Goal: Transaction & Acquisition: Purchase product/service

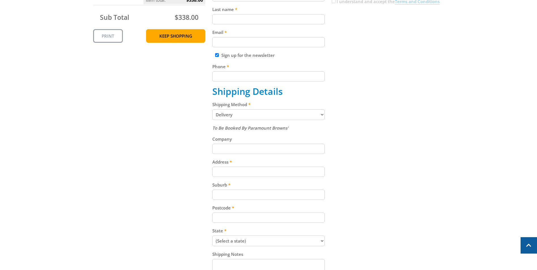
scroll to position [170, 0]
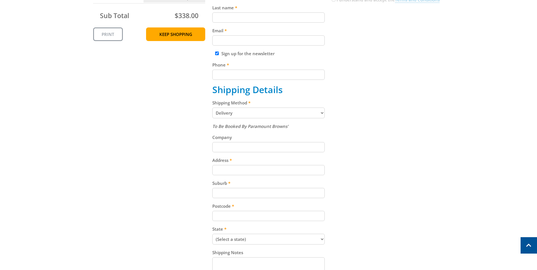
click at [322, 112] on select "Pickup from Gepps Cross Delivery" at bounding box center [268, 113] width 112 height 11
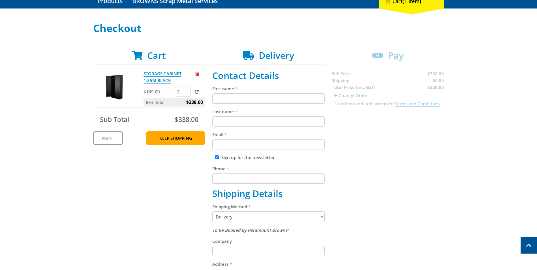
scroll to position [57, 0]
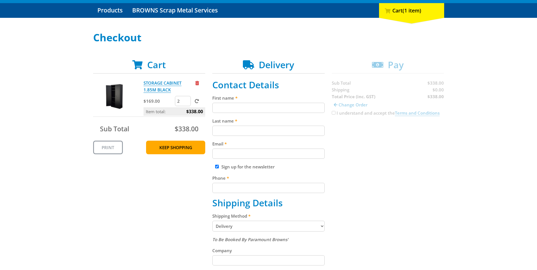
click at [227, 107] on input "First name" at bounding box center [268, 108] width 112 height 10
type input "Henschke"
type input "Cellars"
type input "[EMAIL_ADDRESS][DOMAIN_NAME]"
click at [373, 146] on div "Cart STORAGE CABINET 1.85M BLACK $169.00 2 Item total: $338.00 Sub Total $338.0…" at bounding box center [268, 240] width 351 height 362
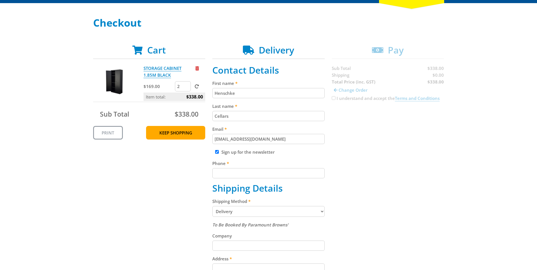
scroll to position [85, 0]
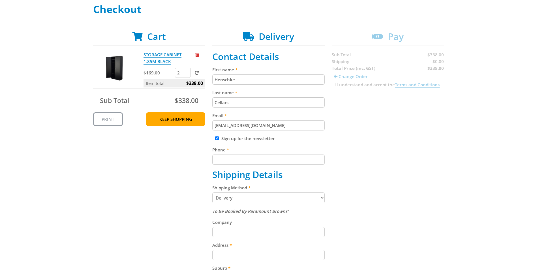
click at [218, 158] on input "Phone" at bounding box center [268, 160] width 112 height 10
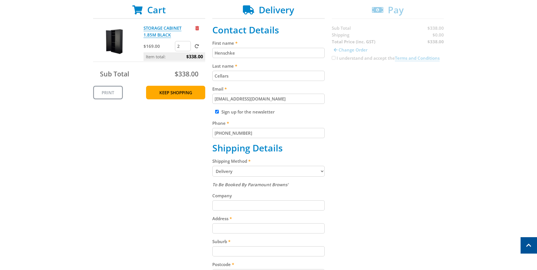
scroll to position [28, 0]
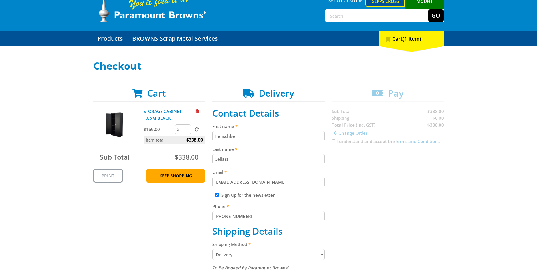
type input "[PHONE_NUMBER]"
drag, startPoint x: 228, startPoint y: 137, endPoint x: 193, endPoint y: 138, distance: 34.8
click at [193, 138] on div "Cart STORAGE CABINET 1.85M BLACK $169.00 2 Item total: $338.00 Sub Total $338.0…" at bounding box center [268, 269] width 351 height 362
type input "[PERSON_NAME]"
click at [402, 159] on div "Cart STORAGE CABINET 1.85M BLACK $169.00 2 Item total: $338.00 Sub Total $338.0…" at bounding box center [268, 269] width 351 height 362
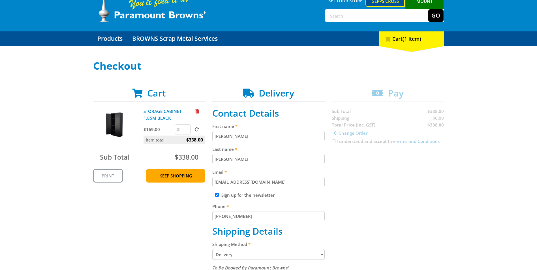
click at [229, 159] on input "[PERSON_NAME]" at bounding box center [268, 159] width 112 height 10
type input "[GEOGRAPHIC_DATA]"
click at [365, 206] on div "Cart STORAGE CABINET 1.85M BLACK $169.00 2 Item total: $338.00 Sub Total $338.0…" at bounding box center [268, 269] width 351 height 362
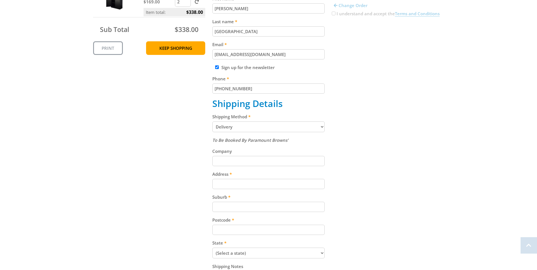
scroll to position [170, 0]
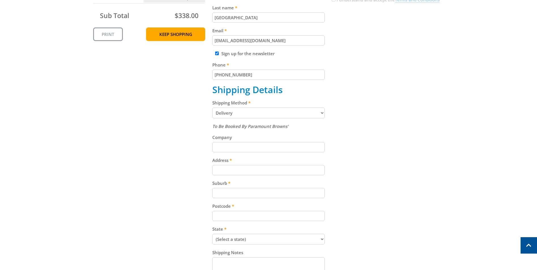
click at [223, 149] on input "Company" at bounding box center [268, 147] width 112 height 10
type input "Henschke Cellars"
click at [218, 168] on input "Address" at bounding box center [268, 170] width 112 height 10
type input "[STREET_ADDRESS]"
drag, startPoint x: 202, startPoint y: 173, endPoint x: 222, endPoint y: 193, distance: 28.4
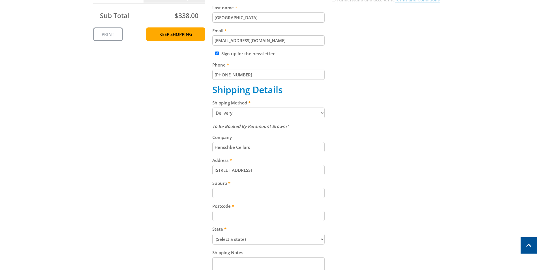
click at [202, 174] on div "Cart STORAGE CABINET 1.85M BLACK $169.00 2 Item total: $338.00 Sub Total $338.0…" at bounding box center [268, 127] width 351 height 362
click at [227, 193] on input "Suburb" at bounding box center [268, 193] width 112 height 10
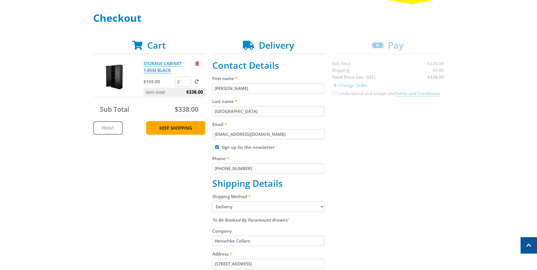
scroll to position [57, 0]
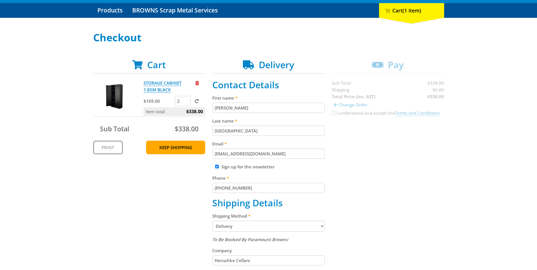
type input "Keyneton"
click at [360, 162] on div "Cart STORAGE CABINET 1.85M BLACK $169.00 2 Item total: $338.00 Sub Total $338.0…" at bounding box center [268, 240] width 351 height 362
click at [334, 114] on div "Cart STORAGE CABINET 1.85M BLACK $169.00 2 Item total: $338.00 Sub Total $338.0…" at bounding box center [268, 240] width 351 height 362
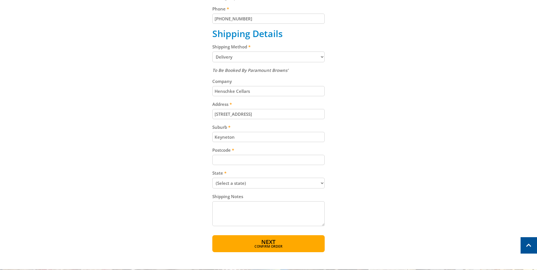
scroll to position [226, 0]
click at [222, 163] on input "Postcode" at bounding box center [268, 159] width 112 height 10
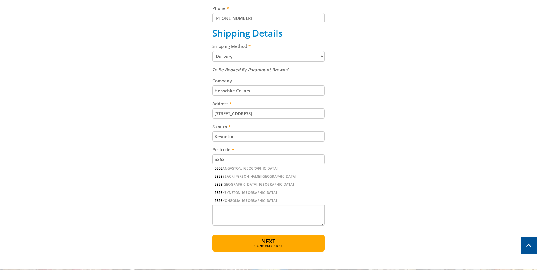
type input "5353"
click at [177, 174] on div "Cart STORAGE CABINET 1.85M BLACK $169.00 2 Item total: $338.00 Sub Total $338.0…" at bounding box center [268, 71] width 351 height 362
click at [246, 186] on select "(Select a state) [GEOGRAPHIC_DATA] [GEOGRAPHIC_DATA] [GEOGRAPHIC_DATA] [GEOGRAP…" at bounding box center [268, 182] width 112 height 11
select select "SA"
click at [212, 177] on select "(Select a state) [GEOGRAPHIC_DATA] [GEOGRAPHIC_DATA] [GEOGRAPHIC_DATA] [GEOGRAP…" at bounding box center [268, 182] width 112 height 11
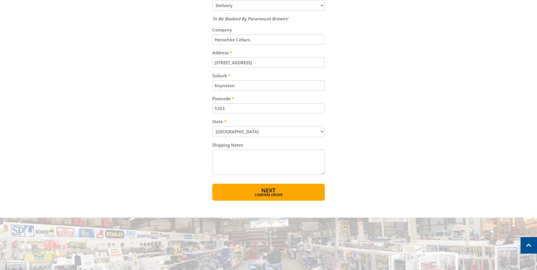
scroll to position [311, 0]
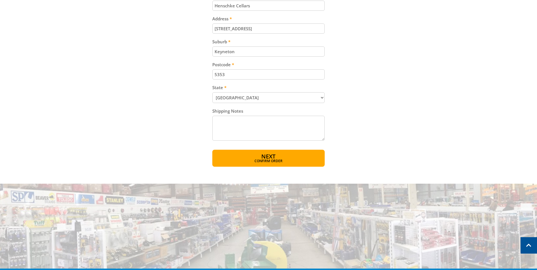
click at [225, 126] on textarea "Shipping Notes" at bounding box center [268, 128] width 112 height 25
type textarea "Goods inwards accepting delivery hours: 7.30am - 2.30pm"
click at [297, 159] on button "Next Confirm order" at bounding box center [268, 158] width 112 height 17
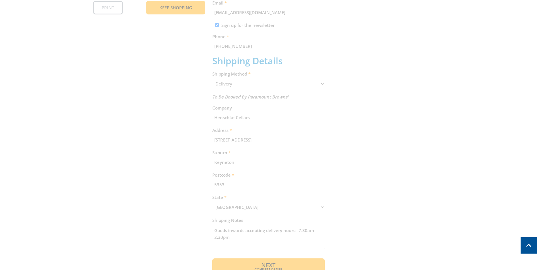
scroll to position [116, 0]
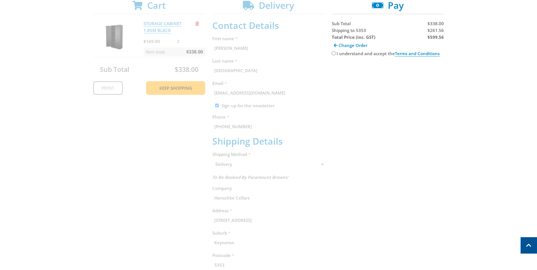
click at [332, 52] on input "I understand and accept the Terms and Conditions" at bounding box center [334, 54] width 4 height 4
checkbox input "true"
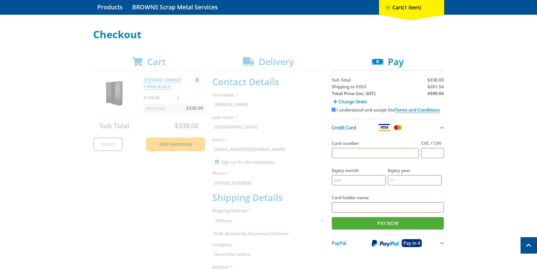
scroll to position [59, 0]
